Goal: Task Accomplishment & Management: Complete application form

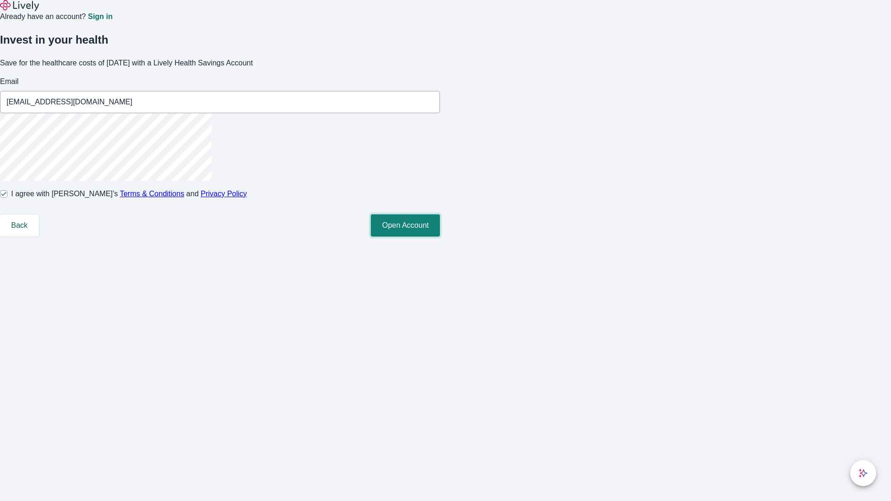
click at [440, 237] on button "Open Account" at bounding box center [405, 225] width 69 height 22
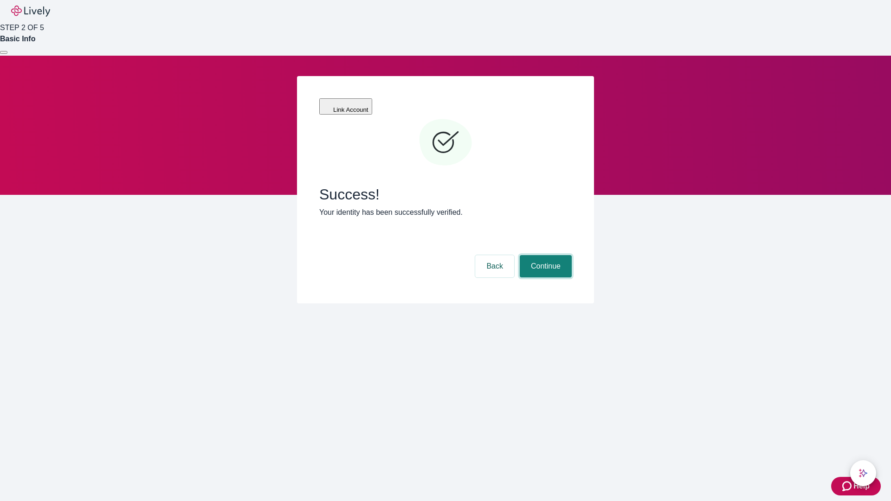
click at [544, 255] on button "Continue" at bounding box center [546, 266] width 52 height 22
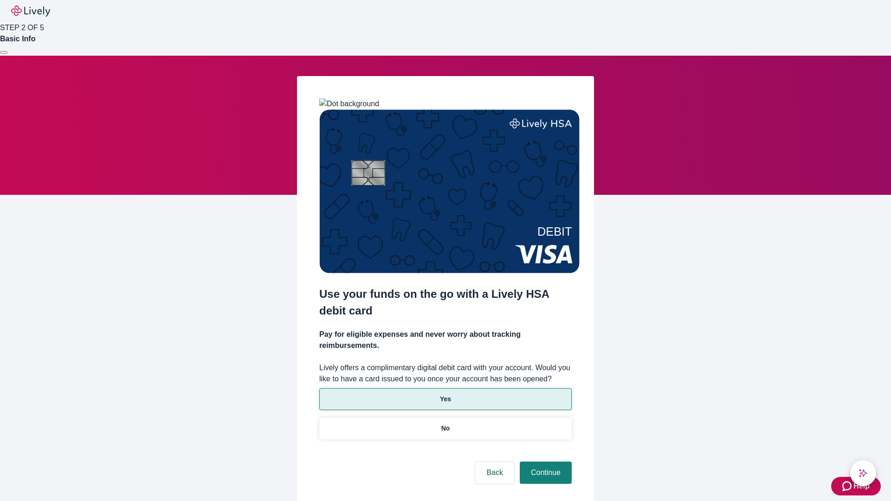
click at [445, 394] on p "Yes" at bounding box center [445, 399] width 11 height 10
click at [544, 462] on button "Continue" at bounding box center [546, 473] width 52 height 22
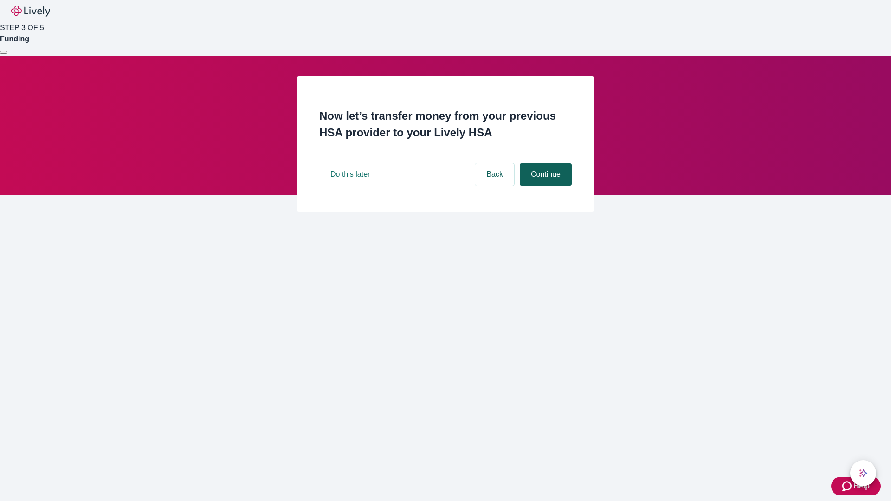
click at [544, 186] on button "Continue" at bounding box center [546, 174] width 52 height 22
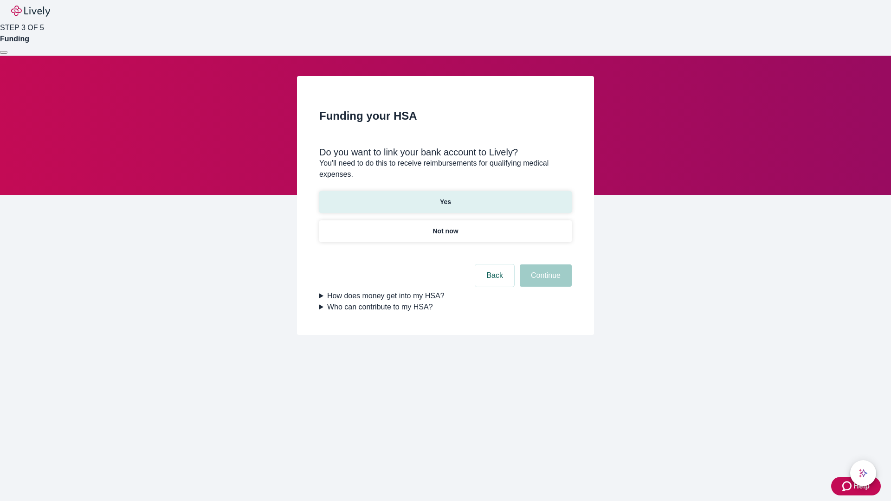
click at [445, 197] on p "Yes" at bounding box center [445, 202] width 11 height 10
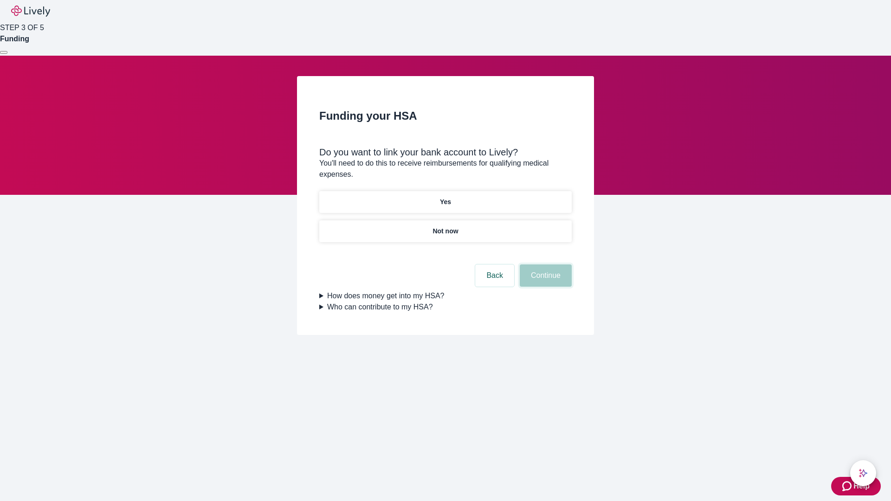
click at [544, 264] on button "Continue" at bounding box center [546, 275] width 52 height 22
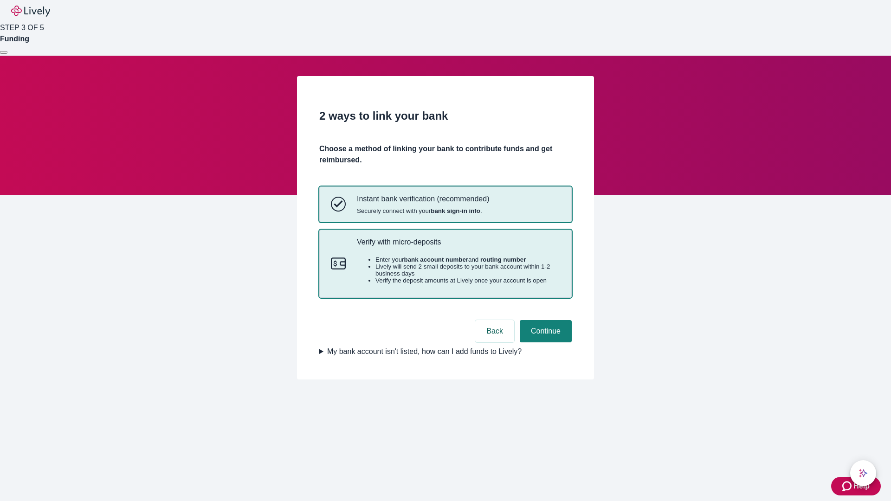
click at [458, 246] on p "Verify with micro-deposits" at bounding box center [458, 242] width 203 height 9
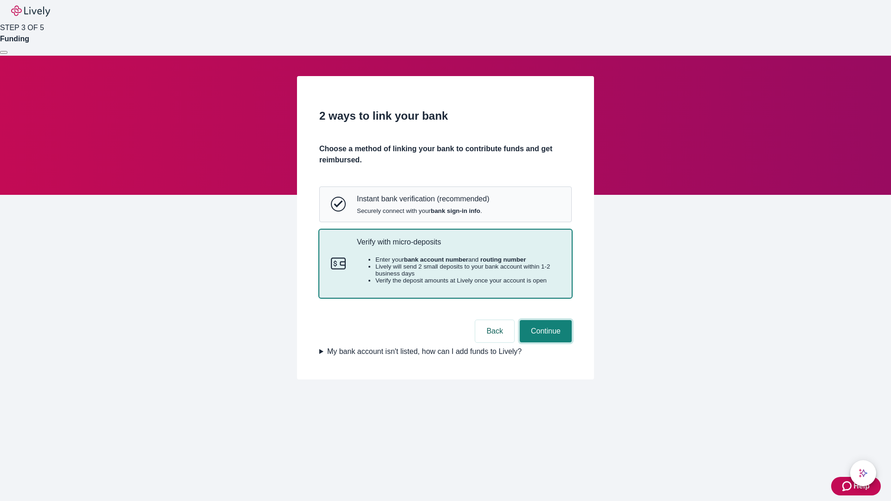
click at [544, 342] on button "Continue" at bounding box center [546, 331] width 52 height 22
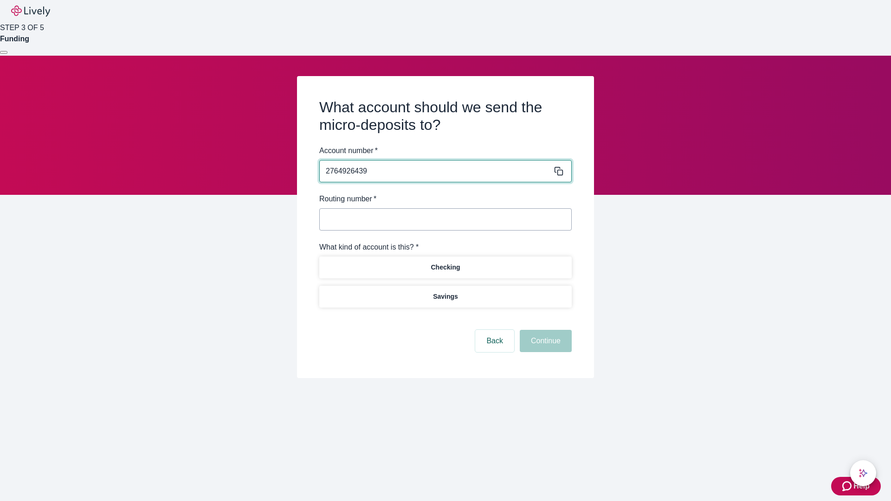
type input "2764926439"
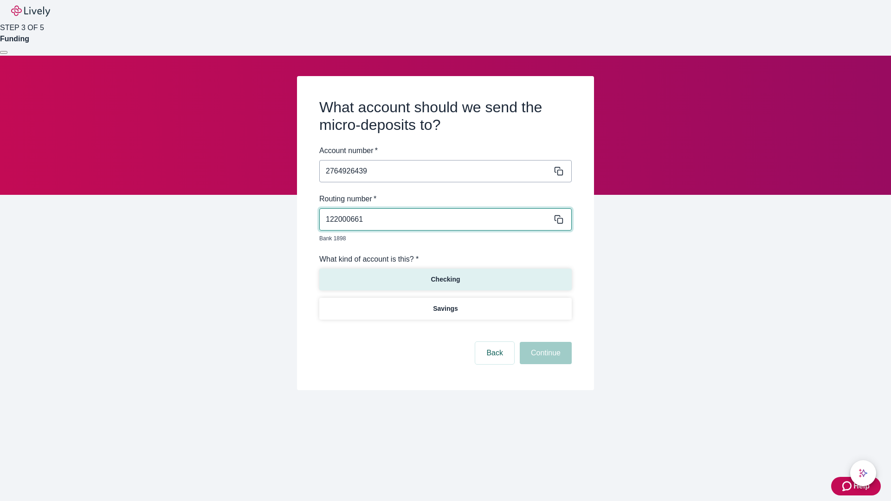
type input "122000661"
click at [445, 275] on p "Checking" at bounding box center [444, 280] width 29 height 10
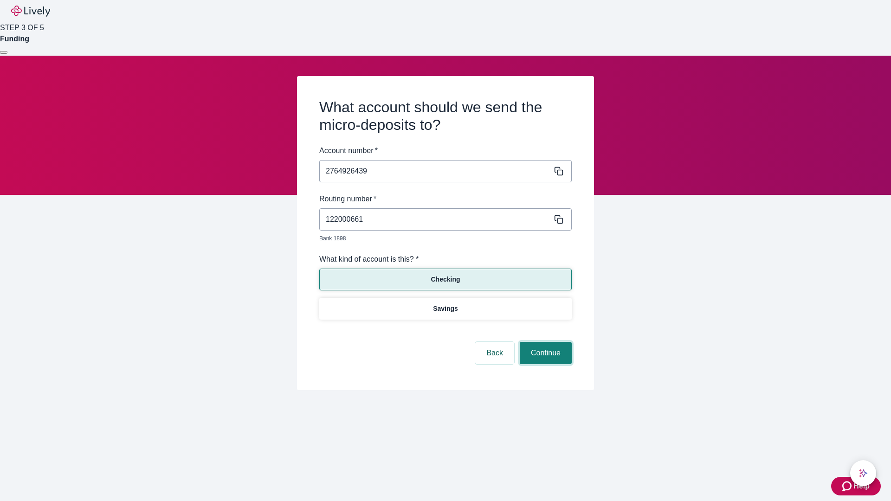
click at [544, 342] on button "Continue" at bounding box center [546, 353] width 52 height 22
